Goal: Information Seeking & Learning: Understand process/instructions

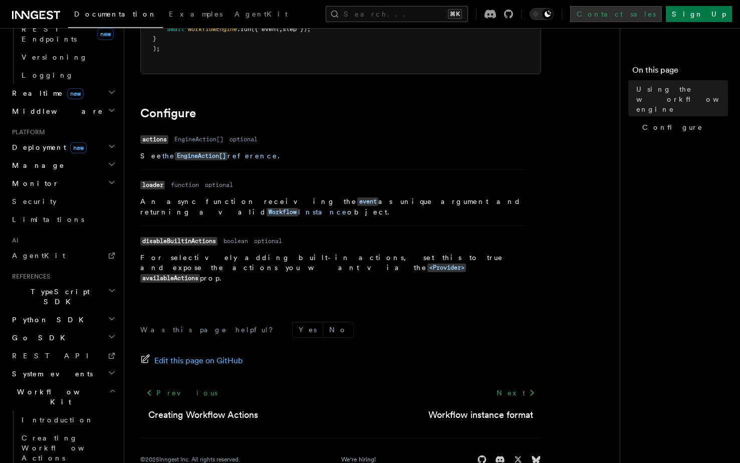
scroll to position [316, 0]
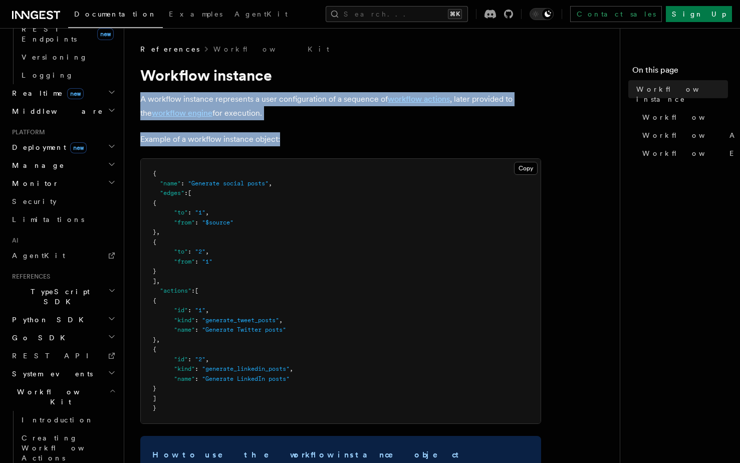
drag, startPoint x: 285, startPoint y: 143, endPoint x: 125, endPoint y: 88, distance: 169.4
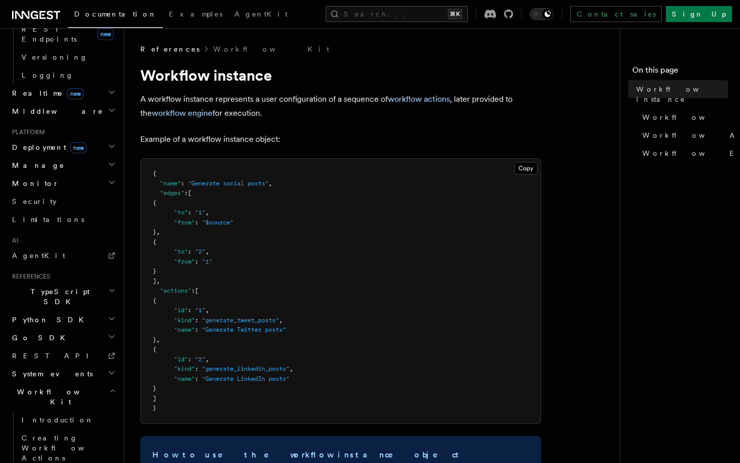
click at [219, 92] on p "A workflow instance represents a user configuration of a sequence of workflow a…" at bounding box center [340, 106] width 401 height 28
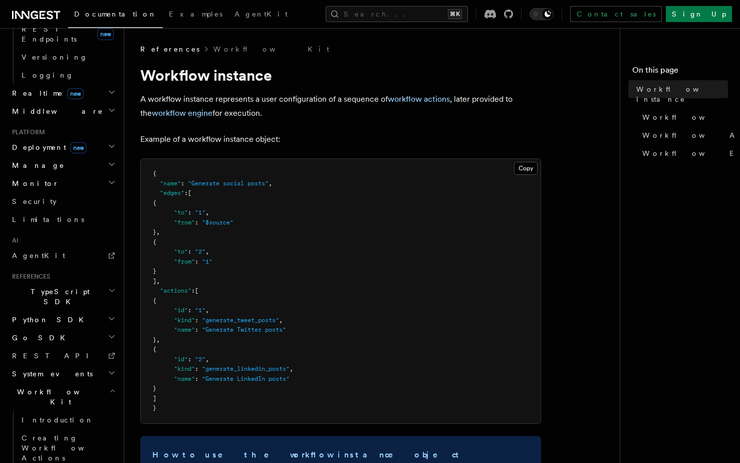
scroll to position [36, 0]
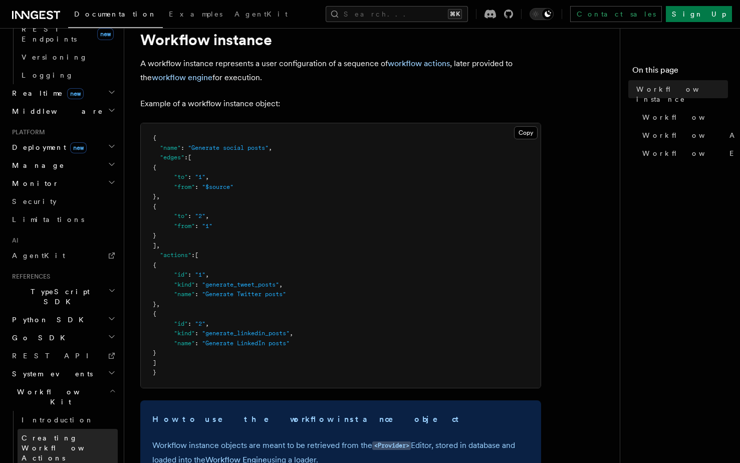
click at [73, 434] on span "Creating Workflow Actions" at bounding box center [65, 448] width 87 height 28
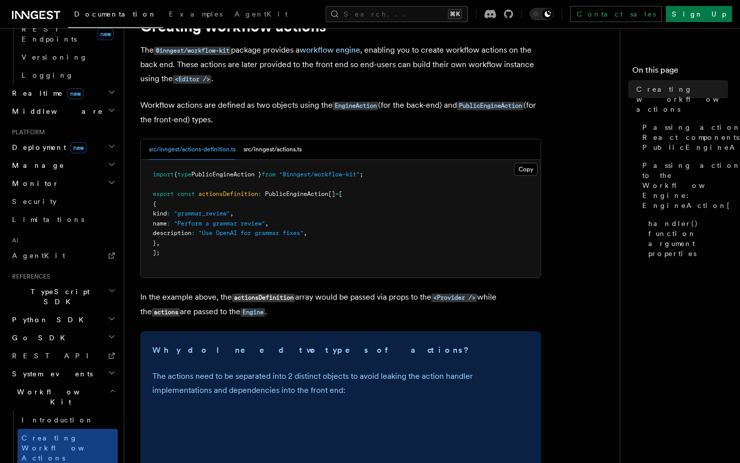
scroll to position [52, 0]
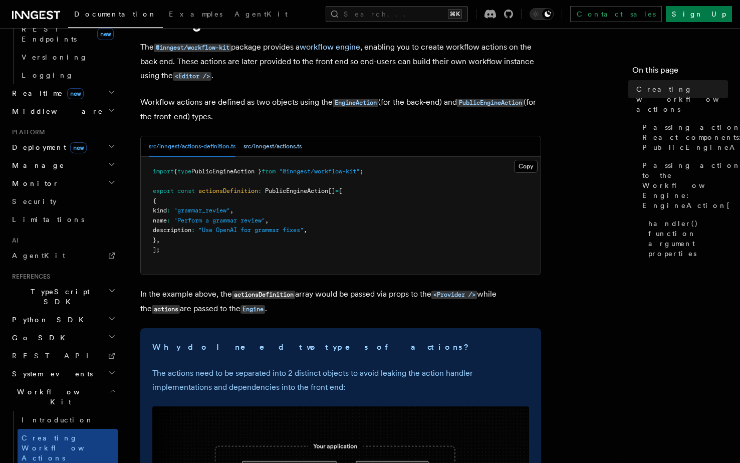
click at [273, 143] on button "src/inngest/actions.ts" at bounding box center [272, 146] width 58 height 21
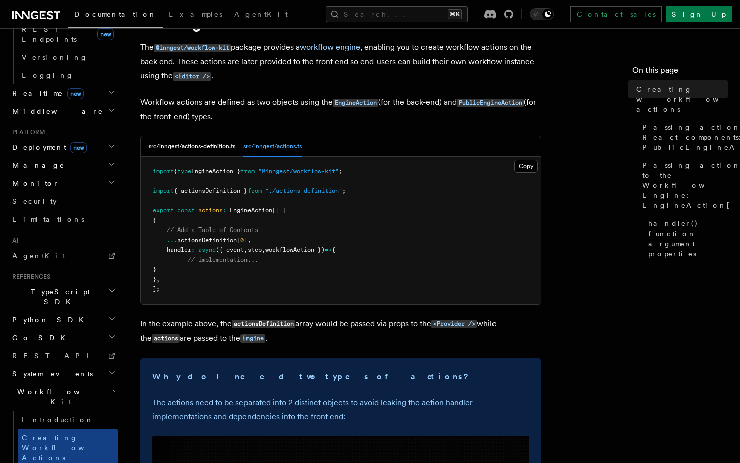
click at [215, 241] on span "actionsDefinition[" at bounding box center [208, 239] width 63 height 7
click at [217, 260] on span "// implementation..." at bounding box center [223, 259] width 70 height 7
click at [298, 177] on pre "import { type EngineAction } from "@inngest/workflow-kit" ; import { actionsDef…" at bounding box center [341, 230] width 400 height 147
click at [240, 173] on span "EngineAction }" at bounding box center [215, 171] width 49 height 7
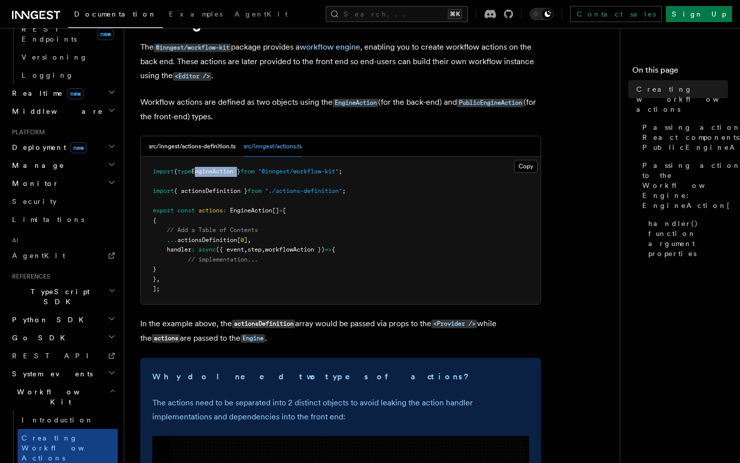
click at [240, 173] on span "EngineAction }" at bounding box center [215, 171] width 49 height 7
click at [255, 208] on span "EngineAction" at bounding box center [251, 210] width 42 height 7
click at [217, 243] on span "actionsDefinition[" at bounding box center [208, 239] width 63 height 7
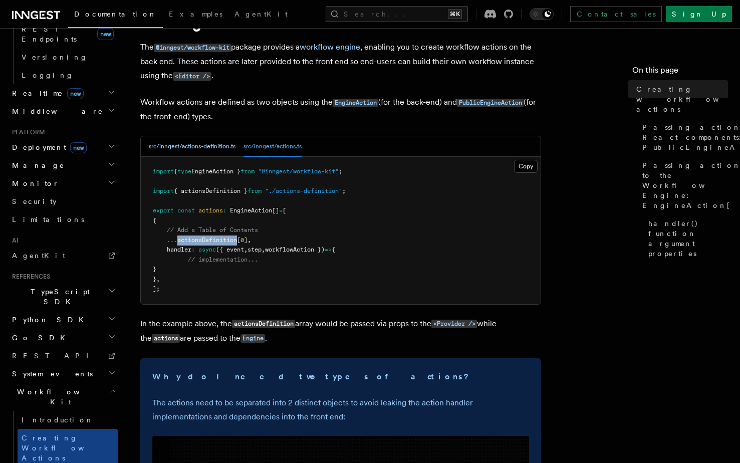
click at [207, 142] on button "src/inngest/actions-definition.ts" at bounding box center [192, 146] width 87 height 21
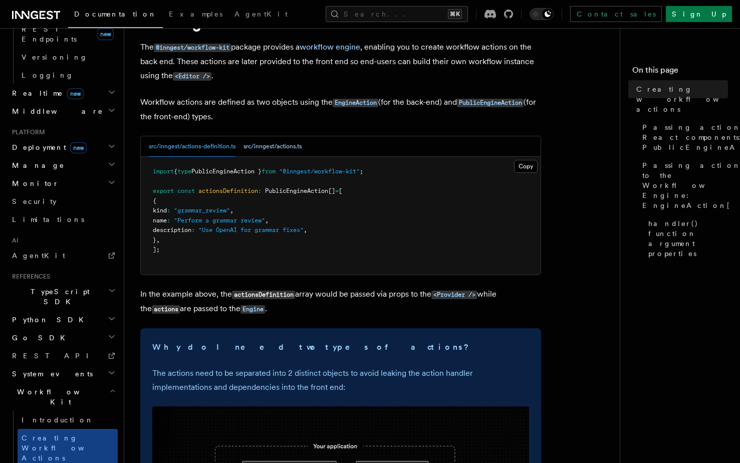
click at [266, 148] on button "src/inngest/actions.ts" at bounding box center [272, 146] width 58 height 21
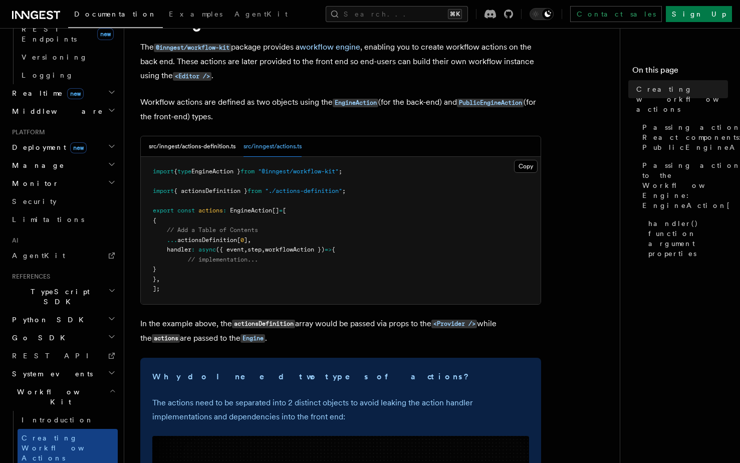
click at [197, 252] on span at bounding box center [197, 249] width 4 height 7
drag, startPoint x: 236, startPoint y: 251, endPoint x: 270, endPoint y: 251, distance: 34.5
click at [236, 251] on span "({ event" at bounding box center [230, 249] width 28 height 7
drag, startPoint x: 345, startPoint y: 252, endPoint x: 199, endPoint y: 254, distance: 146.7
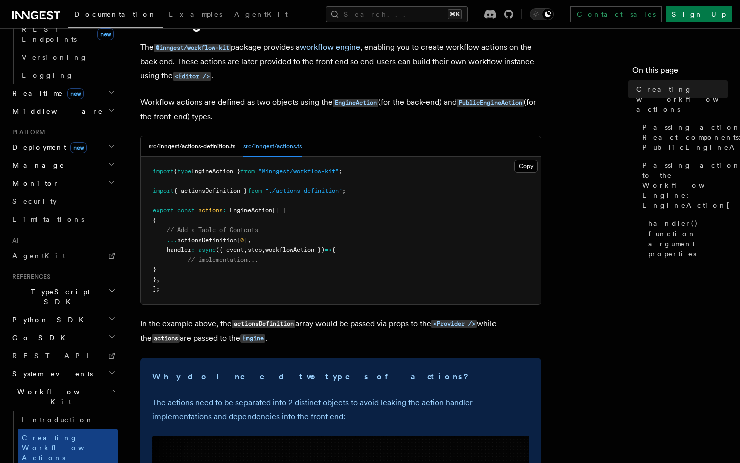
click at [199, 254] on pre "import { type EngineAction } from "@inngest/workflow-kit" ; import { actionsDef…" at bounding box center [341, 230] width 400 height 147
drag, startPoint x: 200, startPoint y: 253, endPoint x: 341, endPoint y: 251, distance: 141.2
click at [335, 251] on span "handler : async ({ event , step , workflowAction }) => {" at bounding box center [244, 249] width 182 height 7
drag, startPoint x: 341, startPoint y: 251, endPoint x: 200, endPoint y: 250, distance: 141.2
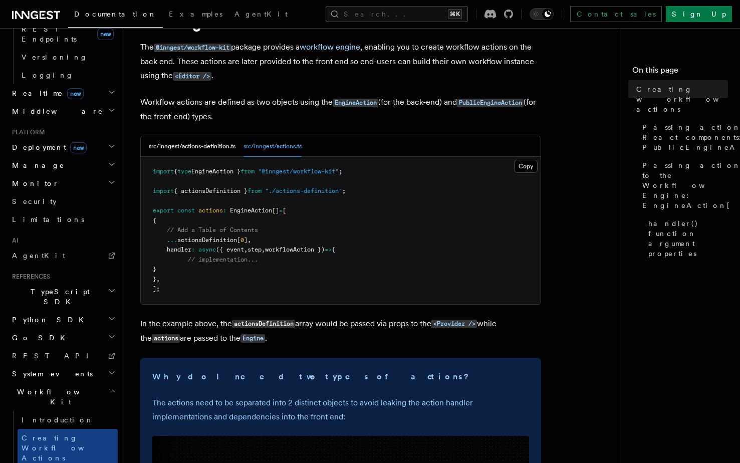
click at [191, 250] on span "handler : async ({ event , step , workflowAction }) => {" at bounding box center [244, 249] width 182 height 7
drag, startPoint x: 200, startPoint y: 250, endPoint x: 342, endPoint y: 250, distance: 142.2
click at [335, 250] on span "handler : async ({ event , step , workflowAction }) => {" at bounding box center [244, 249] width 182 height 7
drag, startPoint x: 342, startPoint y: 250, endPoint x: 157, endPoint y: 262, distance: 185.7
click at [157, 262] on code "import { type EngineAction } from "@inngest/workflow-kit" ; import { actionsDef…" at bounding box center [249, 230] width 193 height 124
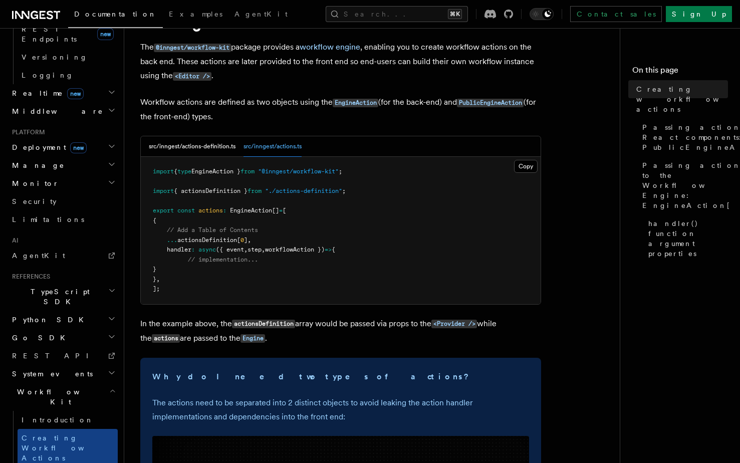
click at [196, 242] on span "actionsDefinition[" at bounding box center [208, 239] width 63 height 7
click at [196, 250] on span at bounding box center [197, 249] width 4 height 7
click at [225, 249] on span "({ event" at bounding box center [230, 249] width 28 height 7
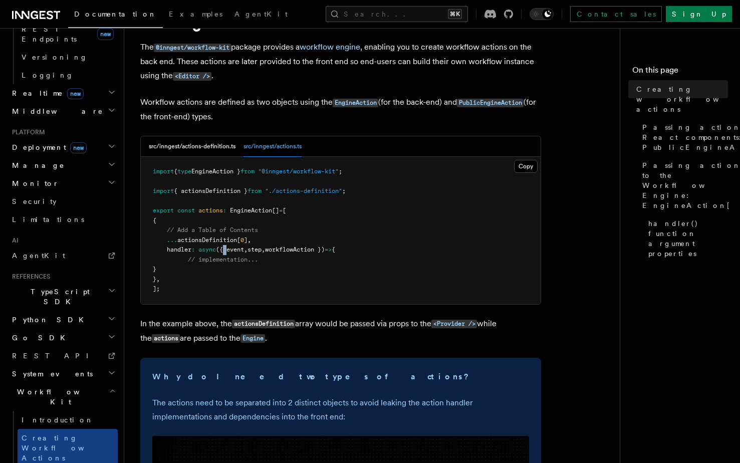
click at [225, 249] on span "({ event" at bounding box center [230, 249] width 28 height 7
click at [224, 253] on span "({ event" at bounding box center [230, 249] width 28 height 7
click at [223, 255] on pre "import { type EngineAction } from "@inngest/workflow-kit" ; import { actionsDef…" at bounding box center [341, 230] width 400 height 147
click at [222, 259] on span "// implementation..." at bounding box center [223, 259] width 70 height 7
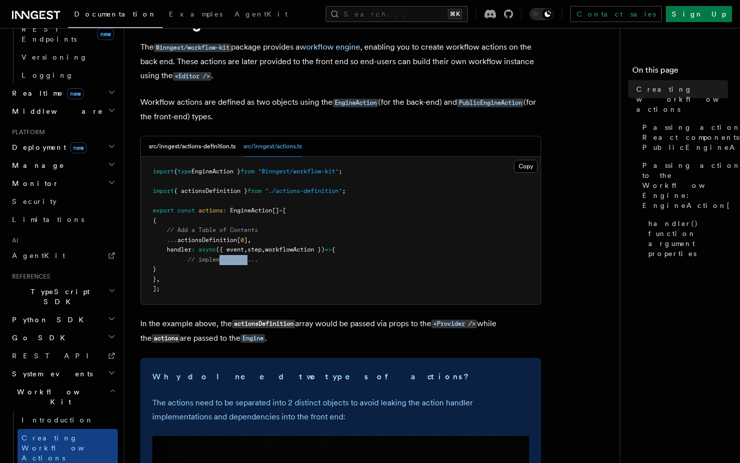
click at [222, 261] on span "// implementation..." at bounding box center [223, 259] width 70 height 7
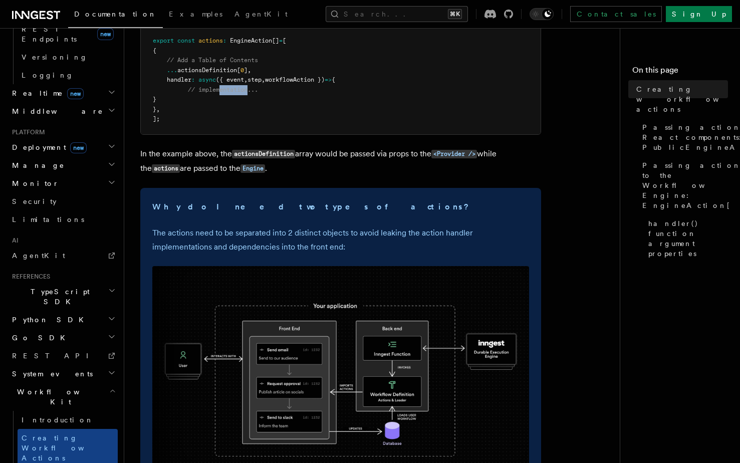
scroll to position [0, 0]
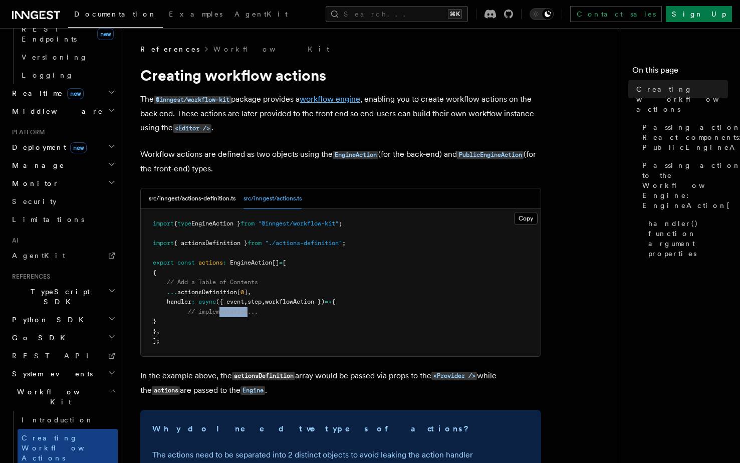
drag, startPoint x: 260, startPoint y: 101, endPoint x: 344, endPoint y: 101, distance: 84.1
click at [307, 101] on p "The @inngest/workflow-kit package provides a workflow engine , enabling you to …" at bounding box center [340, 113] width 401 height 43
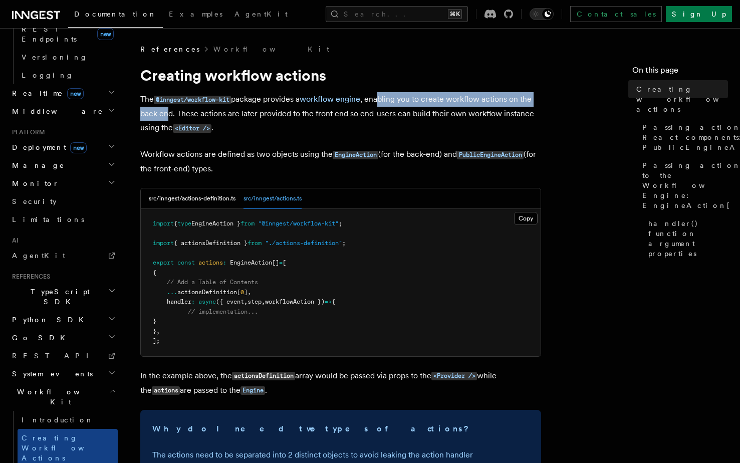
drag, startPoint x: 383, startPoint y: 101, endPoint x: 168, endPoint y: 117, distance: 215.9
click at [168, 117] on p "The @inngest/workflow-kit package provides a workflow engine , enabling you to …" at bounding box center [340, 113] width 401 height 43
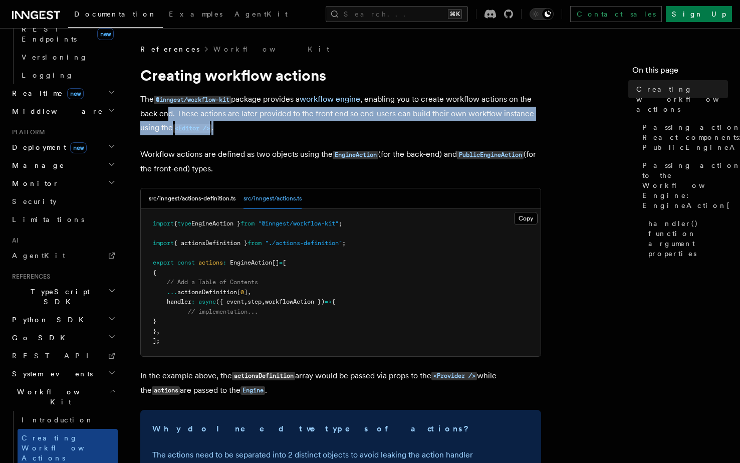
drag, startPoint x: 167, startPoint y: 116, endPoint x: 552, endPoint y: 119, distance: 384.6
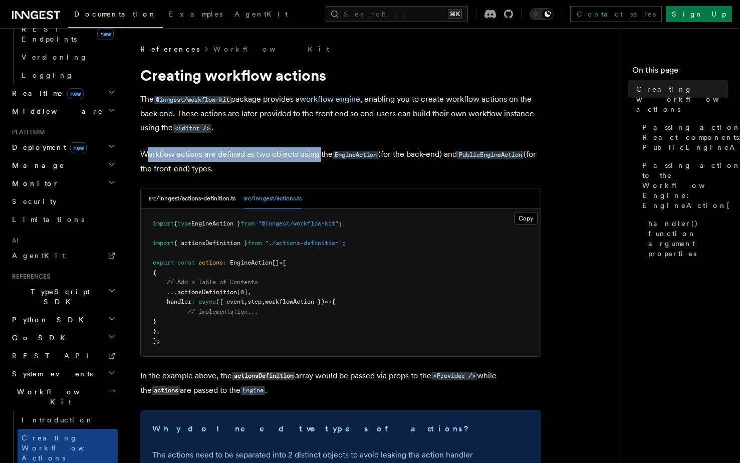
drag, startPoint x: 148, startPoint y: 156, endPoint x: 325, endPoint y: 158, distance: 177.3
click at [321, 158] on p "Workflow actions are defined as two objects using the EngineAction (for the bac…" at bounding box center [340, 161] width 401 height 29
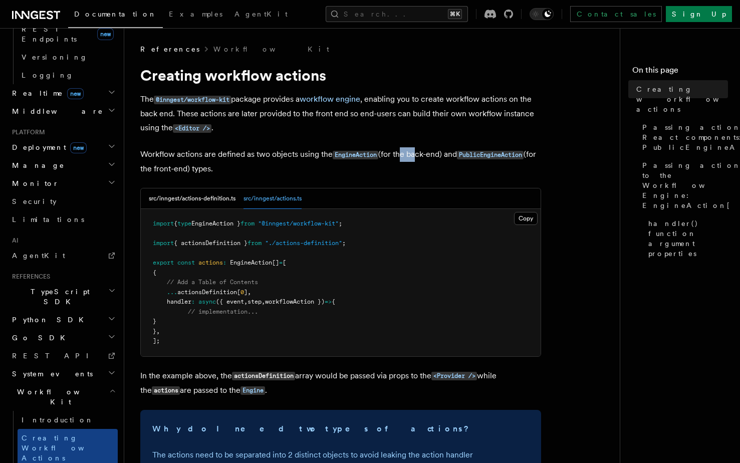
drag, startPoint x: 400, startPoint y: 158, endPoint x: 417, endPoint y: 159, distance: 17.1
click at [417, 159] on p "Workflow actions are defined as two objects using the EngineAction (for the bac…" at bounding box center [340, 161] width 401 height 29
drag, startPoint x: 417, startPoint y: 158, endPoint x: 424, endPoint y: 160, distance: 7.2
click at [420, 159] on p "Workflow actions are defined as two objects using the EngineAction (for the bac…" at bounding box center [340, 161] width 401 height 29
drag, startPoint x: 153, startPoint y: 171, endPoint x: 200, endPoint y: 175, distance: 46.7
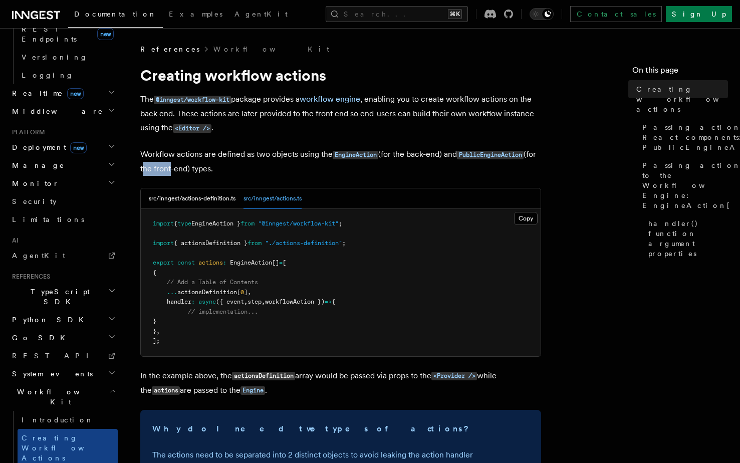
click at [186, 174] on p "Workflow actions are defined as two objects using the EngineAction (for the bac…" at bounding box center [340, 161] width 401 height 29
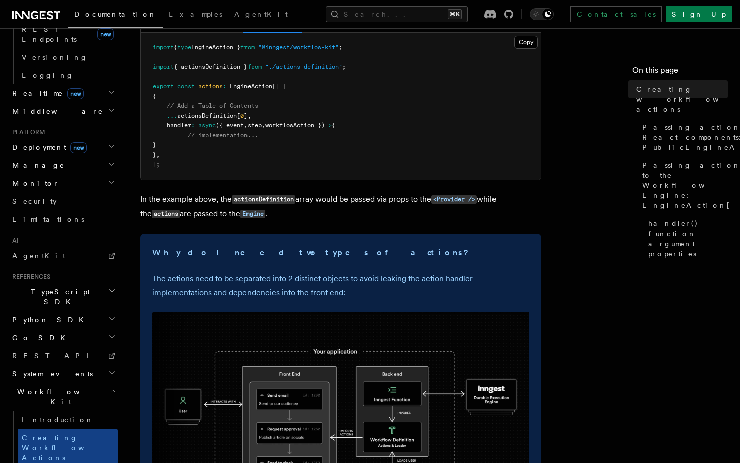
scroll to position [180, 0]
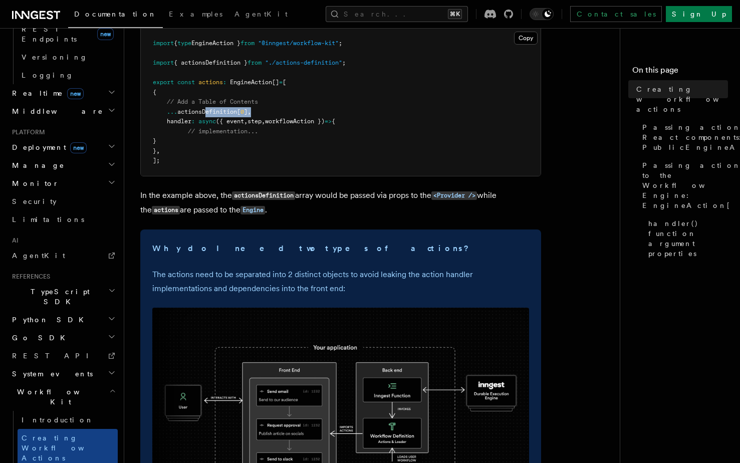
drag, startPoint x: 222, startPoint y: 112, endPoint x: 257, endPoint y: 112, distance: 35.6
click at [256, 112] on pre "import { type EngineAction } from "@inngest/workflow-kit" ; import { actionsDef…" at bounding box center [341, 102] width 400 height 147
click at [257, 112] on pre "import { type EngineAction } from "@inngest/workflow-kit" ; import { actionsDef…" at bounding box center [341, 102] width 400 height 147
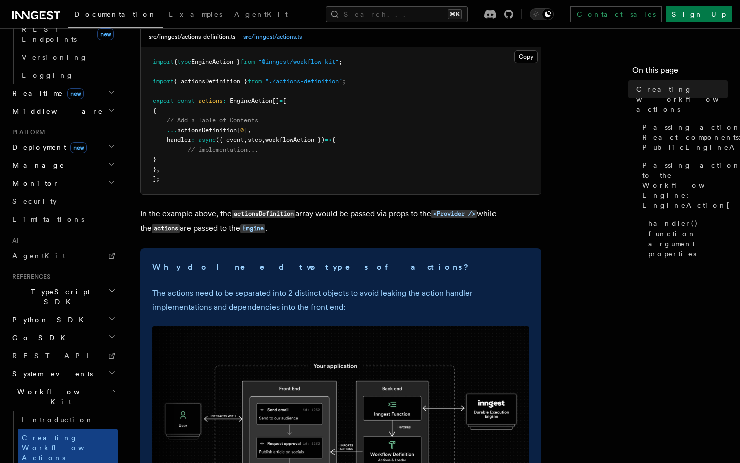
scroll to position [161, 0]
click at [212, 217] on p "In the example above, the actionsDefinition array would be passed via props to …" at bounding box center [340, 221] width 401 height 29
drag, startPoint x: 303, startPoint y: 215, endPoint x: 424, endPoint y: 219, distance: 120.3
click at [424, 219] on p "In the example above, the actionsDefinition array would be passed via props to …" at bounding box center [340, 221] width 401 height 29
click at [423, 220] on p "In the example above, the actionsDefinition array would be passed via props to …" at bounding box center [340, 221] width 401 height 29
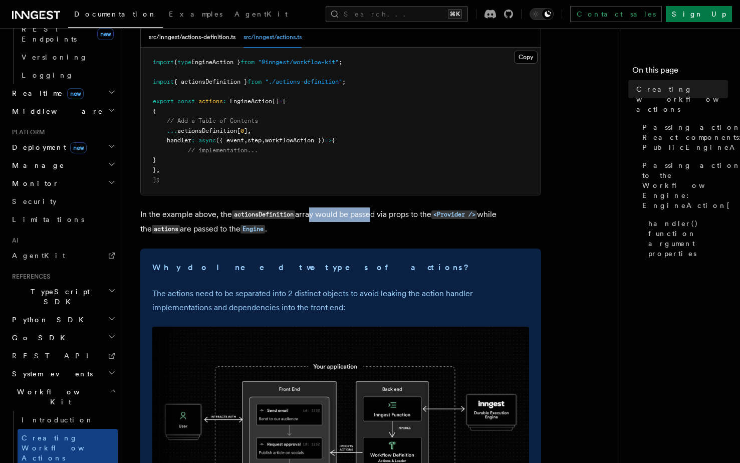
drag, startPoint x: 309, startPoint y: 212, endPoint x: 370, endPoint y: 216, distance: 60.8
click at [370, 216] on p "In the example above, the actionsDefinition array would be passed via props to …" at bounding box center [340, 221] width 401 height 29
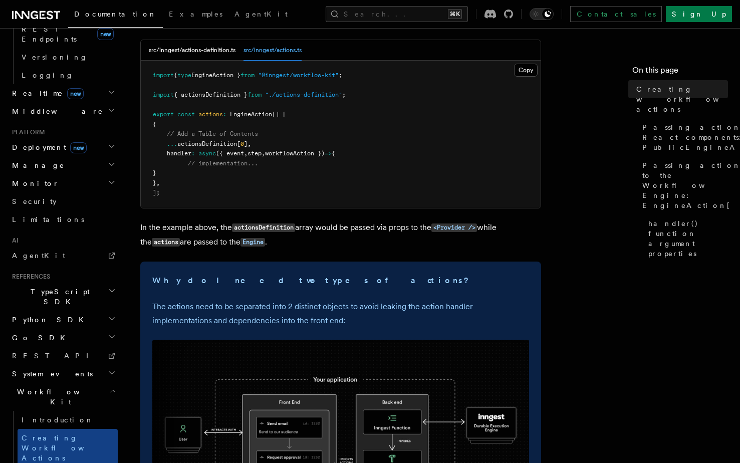
scroll to position [146, 0]
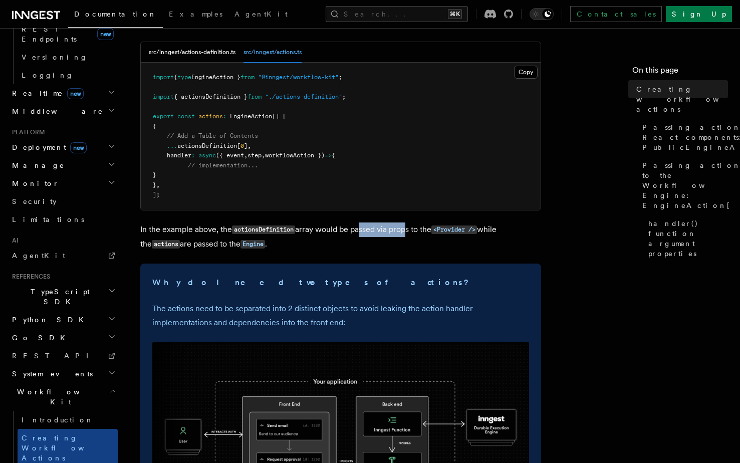
drag, startPoint x: 402, startPoint y: 233, endPoint x: 409, endPoint y: 232, distance: 6.5
click at [405, 233] on p "In the example above, the actionsDefinition array would be passed via props to …" at bounding box center [340, 236] width 401 height 29
click at [512, 233] on p "In the example above, the actionsDefinition array would be passed via props to …" at bounding box center [340, 236] width 401 height 29
drag, startPoint x: 171, startPoint y: 247, endPoint x: 206, endPoint y: 248, distance: 34.6
click at [206, 248] on p "In the example above, the actionsDefinition array would be passed via props to …" at bounding box center [340, 236] width 401 height 29
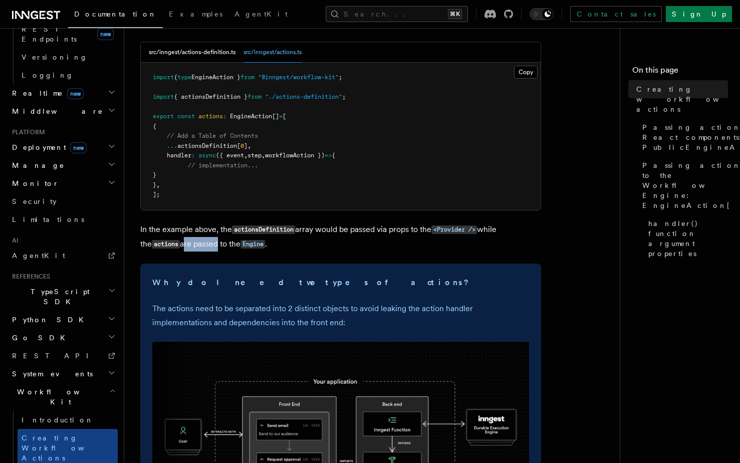
click at [206, 248] on p "In the example above, the actionsDefinition array would be passed via props to …" at bounding box center [340, 236] width 401 height 29
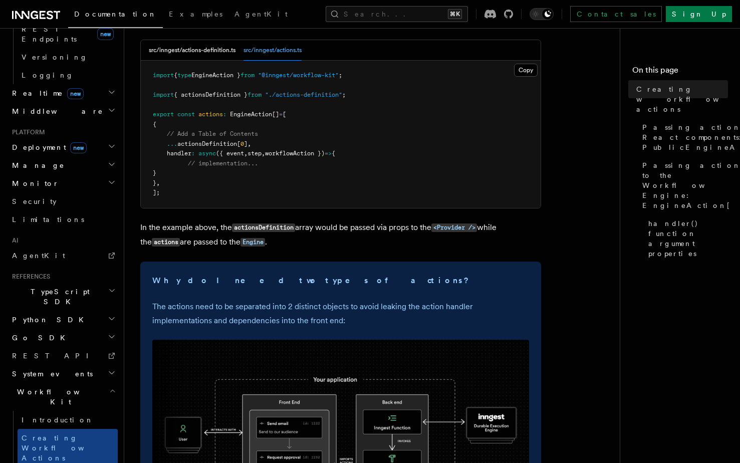
click at [224, 147] on span "actionsDefinition[" at bounding box center [208, 143] width 63 height 7
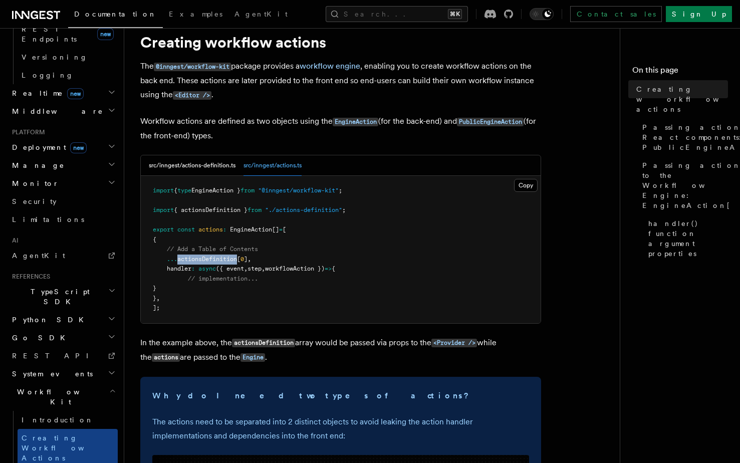
scroll to position [89, 0]
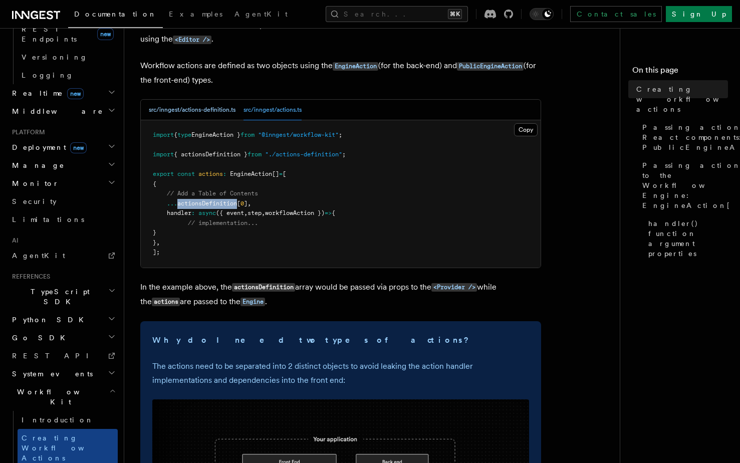
click at [212, 108] on button "src/inngest/actions-definition.ts" at bounding box center [192, 110] width 87 height 21
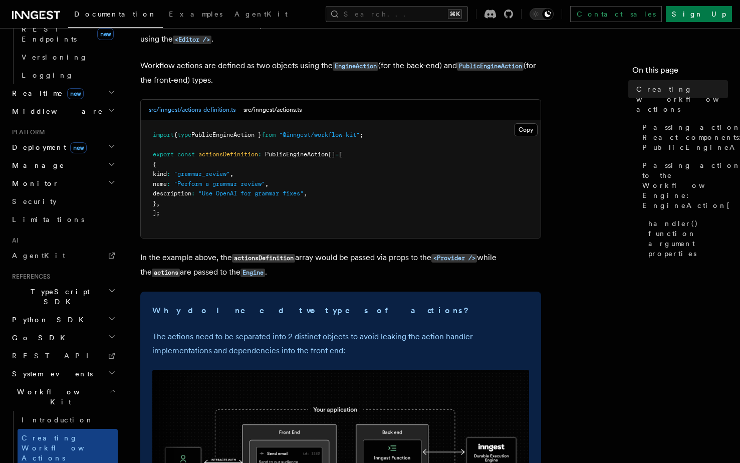
copy code "{ kind : "grammar_review" , name : "Perform a grammar review" , description : "…"
drag, startPoint x: 161, startPoint y: 166, endPoint x: 178, endPoint y: 206, distance: 43.3
click at [178, 206] on pre "import { type PublicEngineAction } from "@inngest/workflow-kit" ; export const …" at bounding box center [341, 179] width 400 height 118
click at [277, 111] on button "src/inngest/actions.ts" at bounding box center [272, 110] width 58 height 21
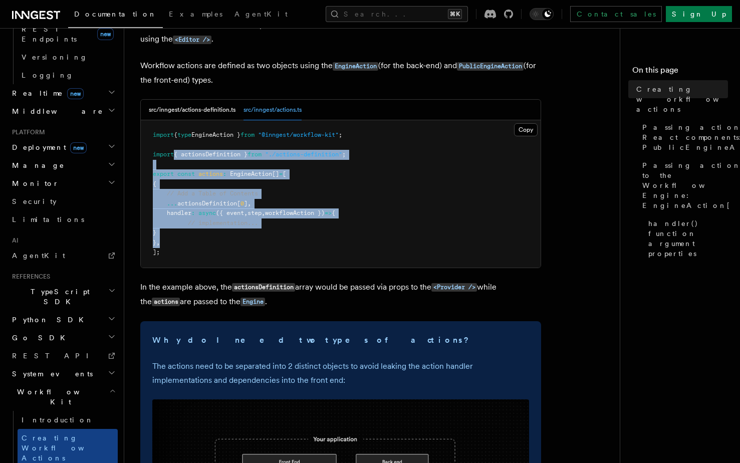
drag, startPoint x: 209, startPoint y: 241, endPoint x: 173, endPoint y: 150, distance: 98.3
click at [173, 150] on pre "import { type EngineAction } from "@inngest/workflow-kit" ; import { actionsDef…" at bounding box center [341, 193] width 400 height 147
click at [184, 228] on pre "import { type EngineAction } from "@inngest/workflow-kit" ; import { actionsDef…" at bounding box center [341, 193] width 400 height 147
drag, startPoint x: 174, startPoint y: 257, endPoint x: 143, endPoint y: 141, distance: 120.7
click at [143, 141] on pre "import { type EngineAction } from "@inngest/workflow-kit" ; import { actionsDef…" at bounding box center [341, 193] width 400 height 147
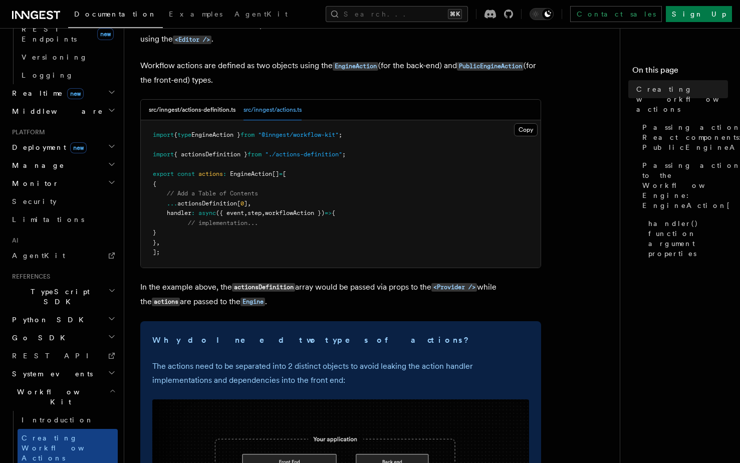
click at [182, 179] on pre "import { type EngineAction } from "@inngest/workflow-kit" ; import { actionsDef…" at bounding box center [341, 193] width 400 height 147
click at [198, 105] on button "src/inngest/actions-definition.ts" at bounding box center [192, 110] width 87 height 21
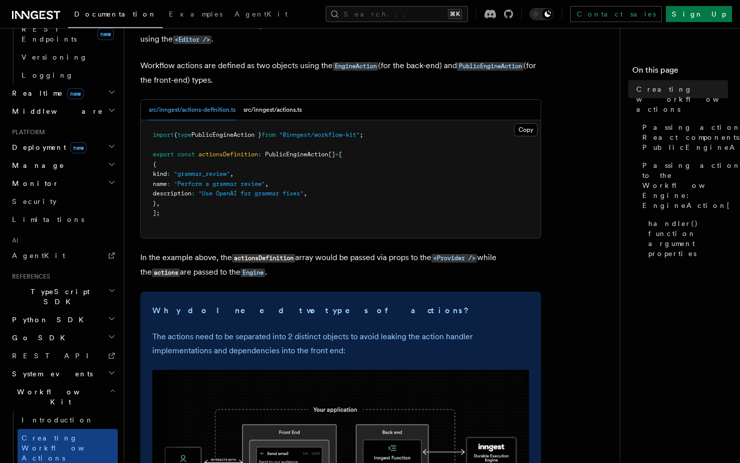
copy code "{ kind : "grammar_review" , name : "Perform a grammar review" , description : "…"
drag, startPoint x: 161, startPoint y: 164, endPoint x: 166, endPoint y: 199, distance: 35.8
click at [166, 199] on pre "import { type PublicEngineAction } from "@inngest/workflow-kit" ; export const …" at bounding box center [341, 179] width 400 height 118
